Goal: Information Seeking & Learning: Learn about a topic

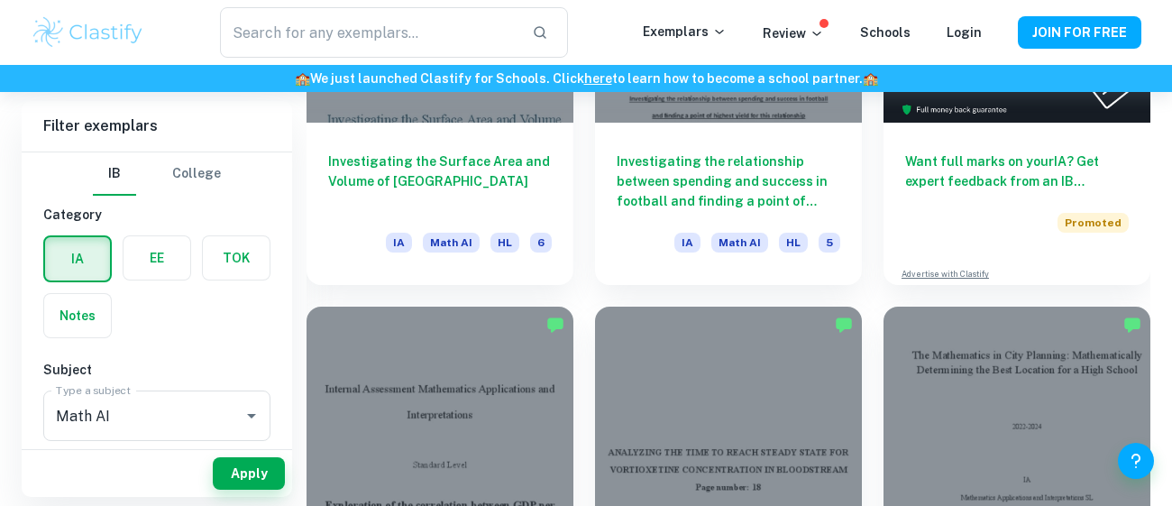
scroll to position [559, 0]
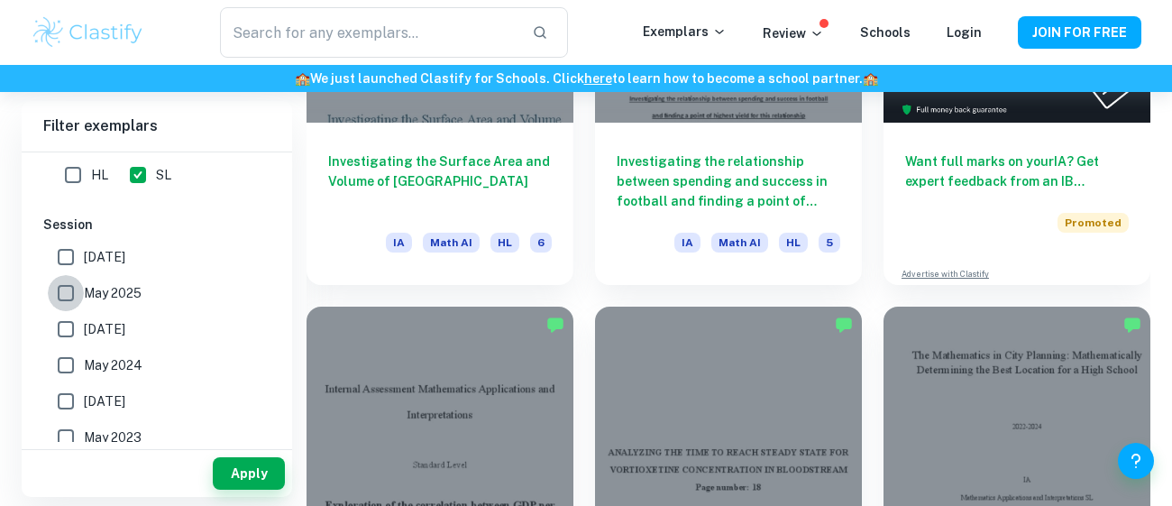
click at [79, 293] on input "May 2025" at bounding box center [66, 293] width 36 height 36
checkbox input "true"
click at [248, 475] on button "Apply" at bounding box center [249, 473] width 72 height 32
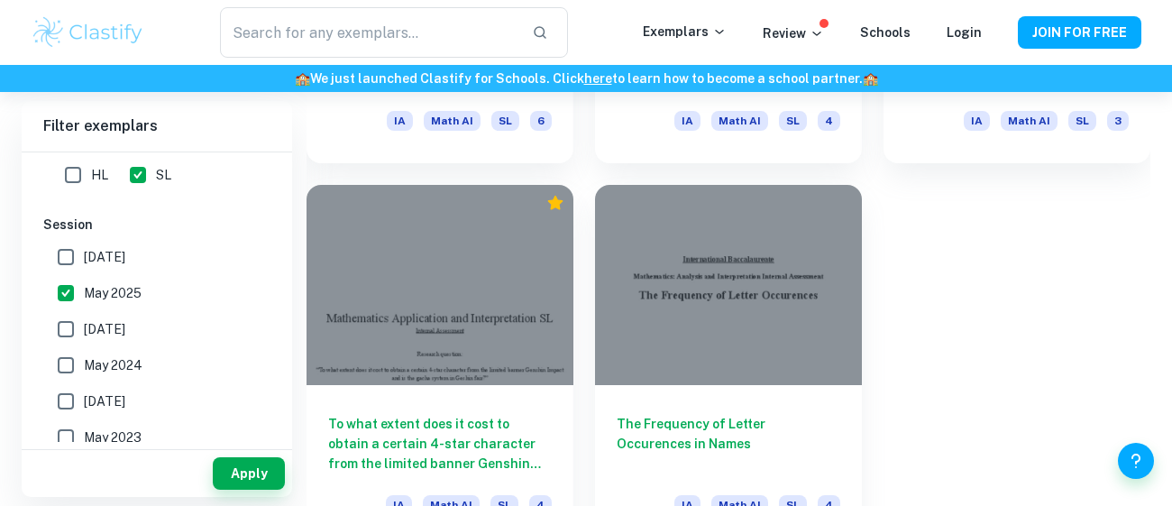
scroll to position [3882, 0]
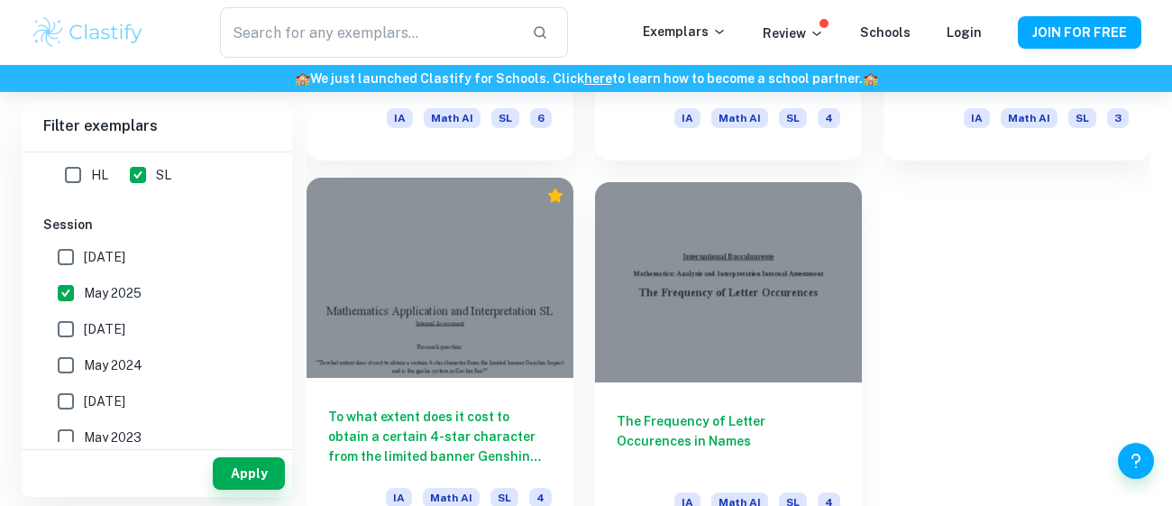
click at [497, 444] on h6 "To what extent does it cost to obtain a certain 4-star character from the limit…" at bounding box center [440, 436] width 224 height 59
